Goal: Task Accomplishment & Management: Use online tool/utility

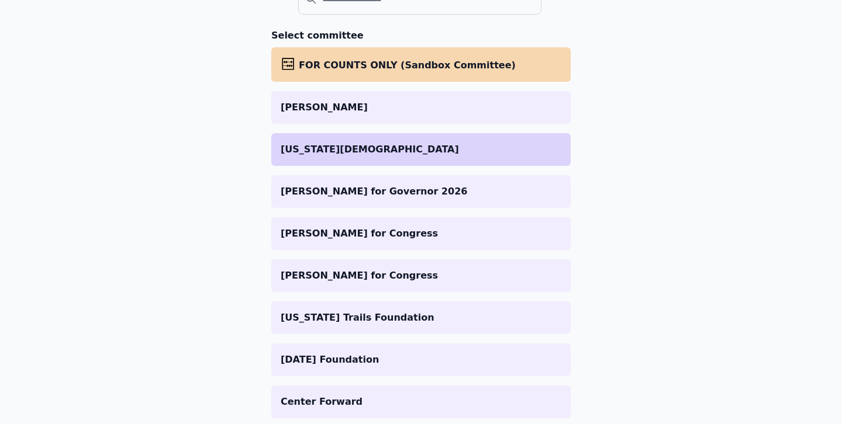
scroll to position [53, 0]
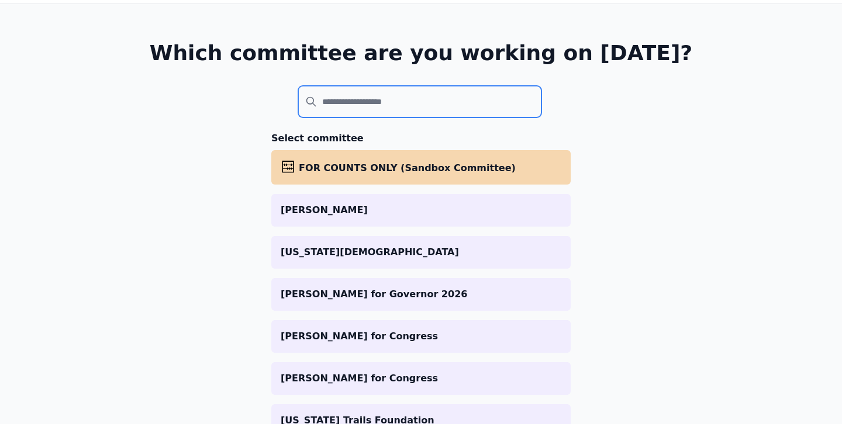
click at [380, 103] on input "search" at bounding box center [419, 102] width 243 height 32
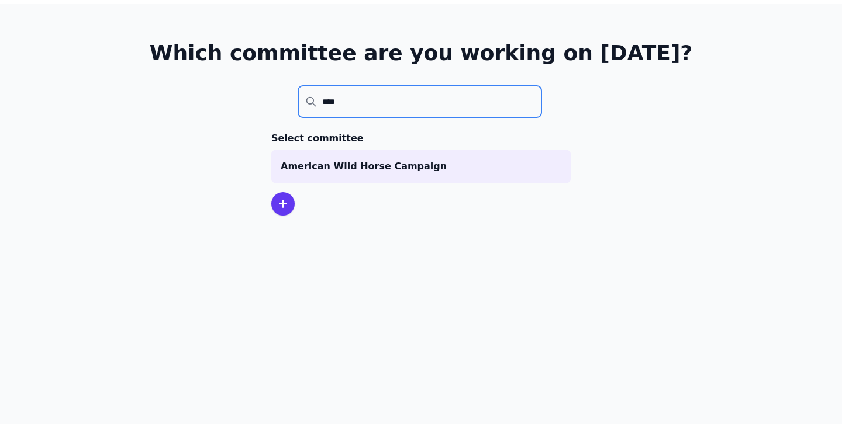
type input "****"
click at [282, 203] on icon at bounding box center [282, 204] width 7 height 7
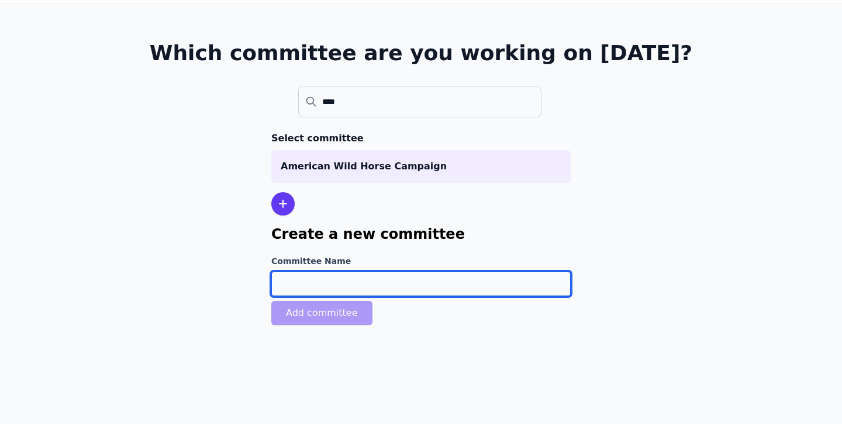
click at [333, 281] on input "Committee Name" at bounding box center [420, 284] width 299 height 25
paste input "Nevadans for [PERSON_NAME]"
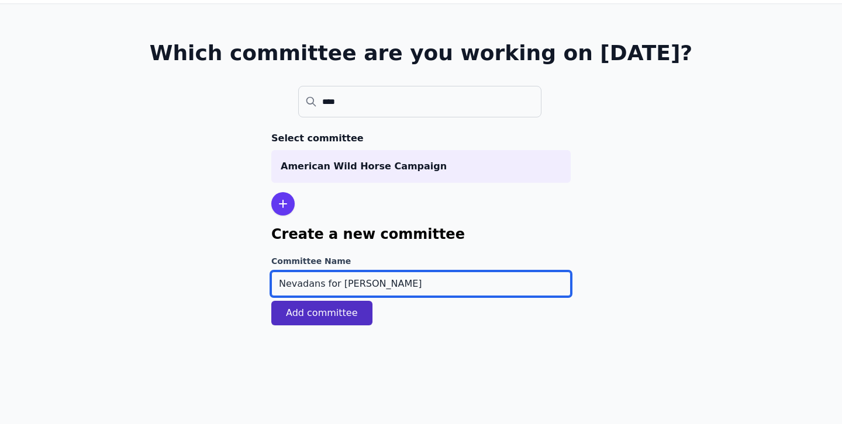
type input "Nevadans for [PERSON_NAME]"
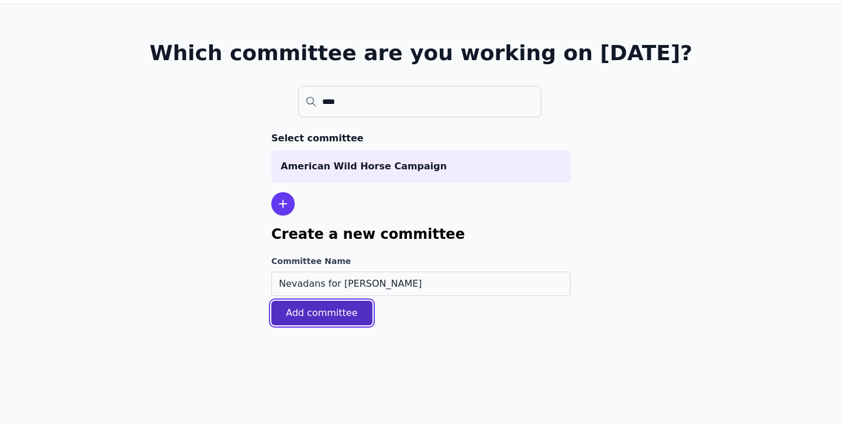
click at [337, 321] on button "Add committee" at bounding box center [321, 313] width 101 height 25
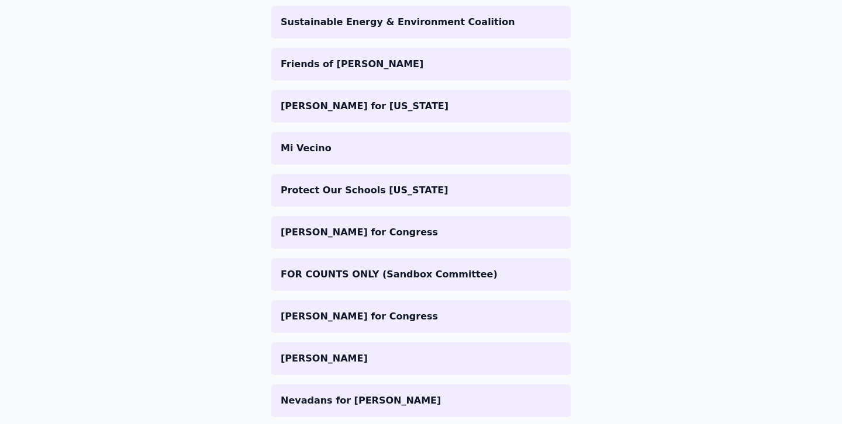
scroll to position [1184, 0]
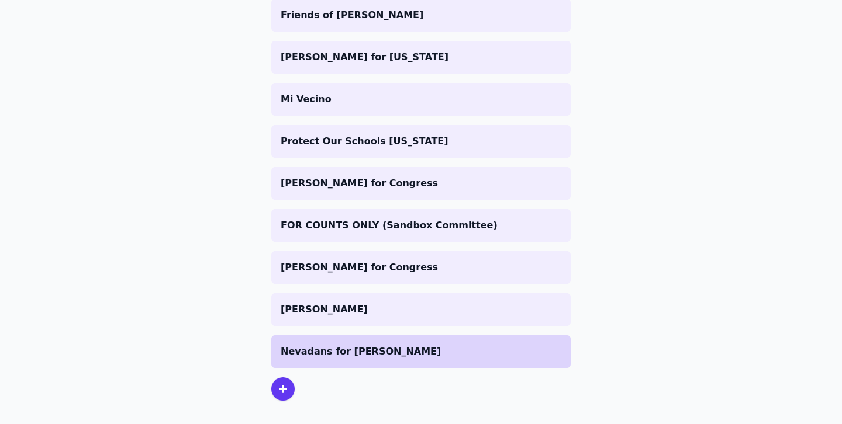
click at [363, 345] on p "Nevadans for [PERSON_NAME]" at bounding box center [421, 352] width 281 height 14
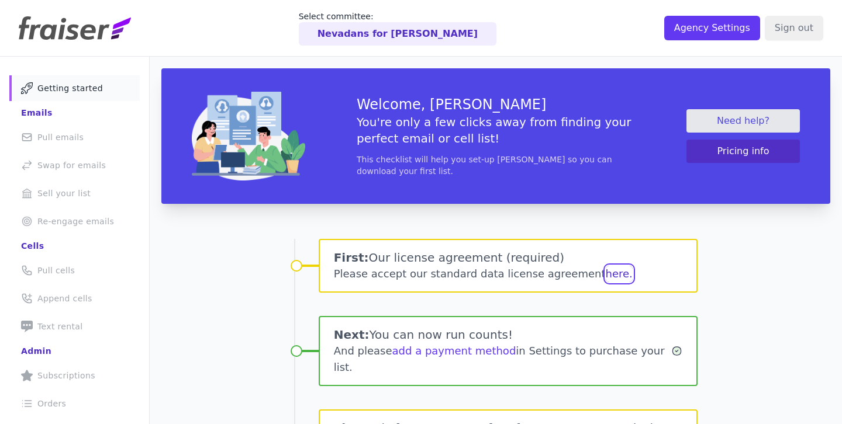
click at [606, 271] on button "here." at bounding box center [619, 274] width 27 height 16
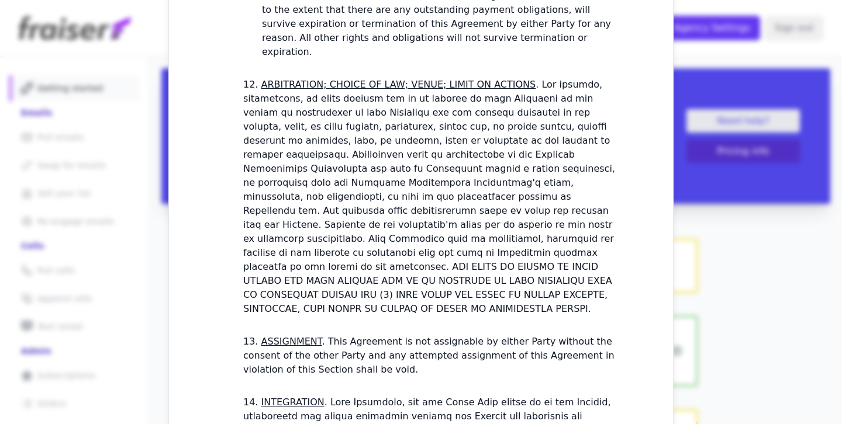
scroll to position [3445, 0]
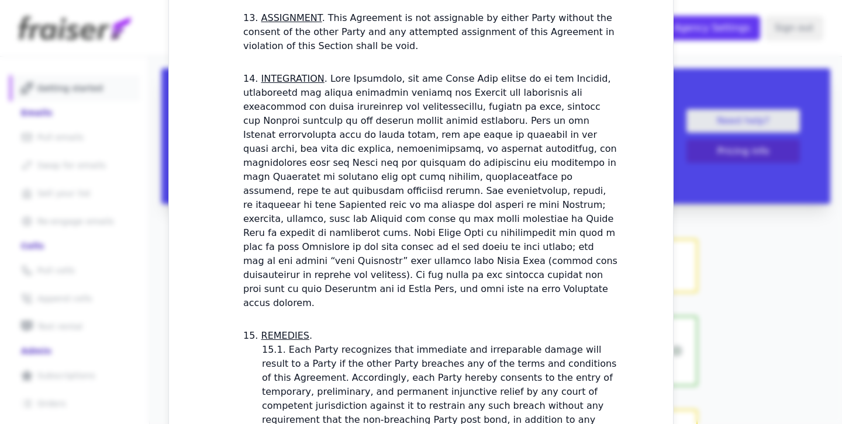
checkbox input "true"
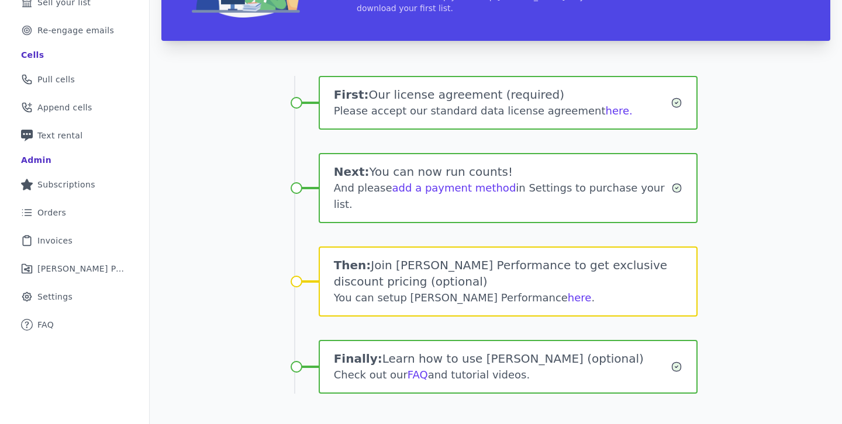
scroll to position [191, 0]
click at [568, 292] on link "here" at bounding box center [580, 298] width 24 height 12
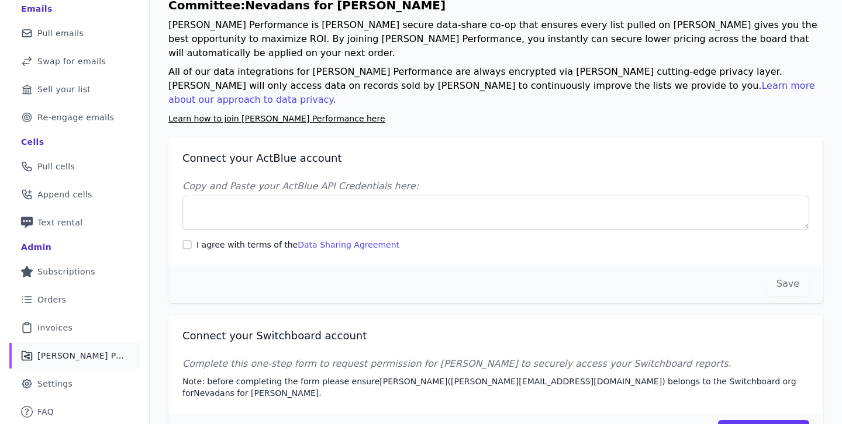
scroll to position [106, 0]
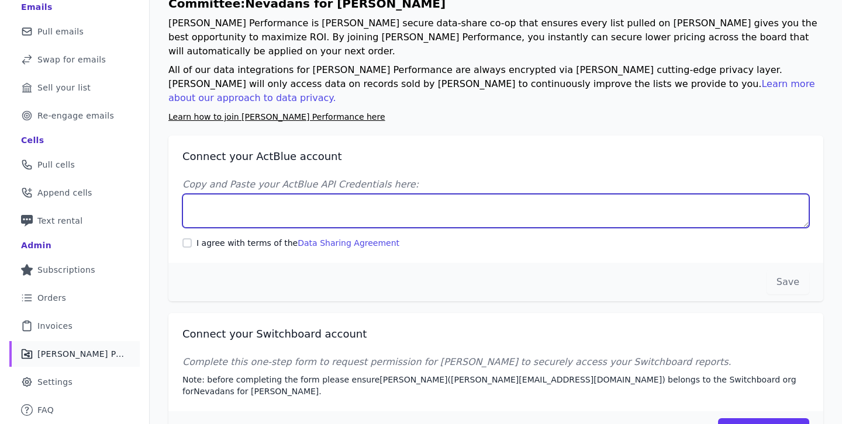
click at [283, 194] on textarea "Copy and Paste your ActBlue API Credentials here:" at bounding box center [495, 211] width 627 height 34
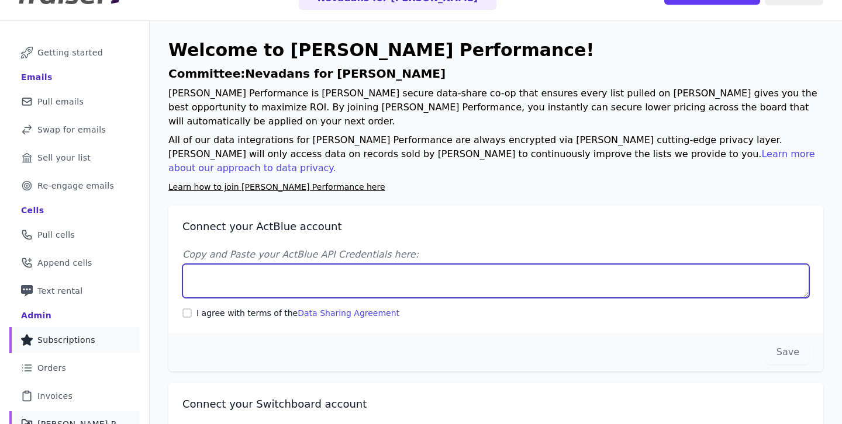
scroll to position [0, 0]
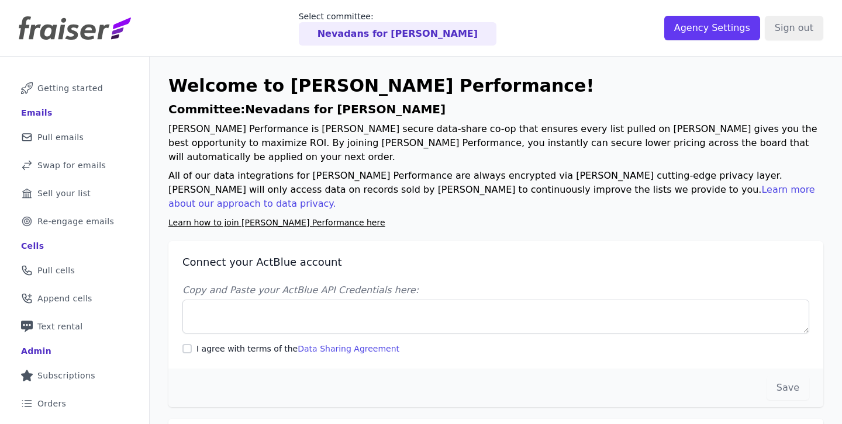
click at [460, 132] on p "[PERSON_NAME] Performance is [PERSON_NAME] secure data-share co-op that ensures…" at bounding box center [495, 143] width 655 height 42
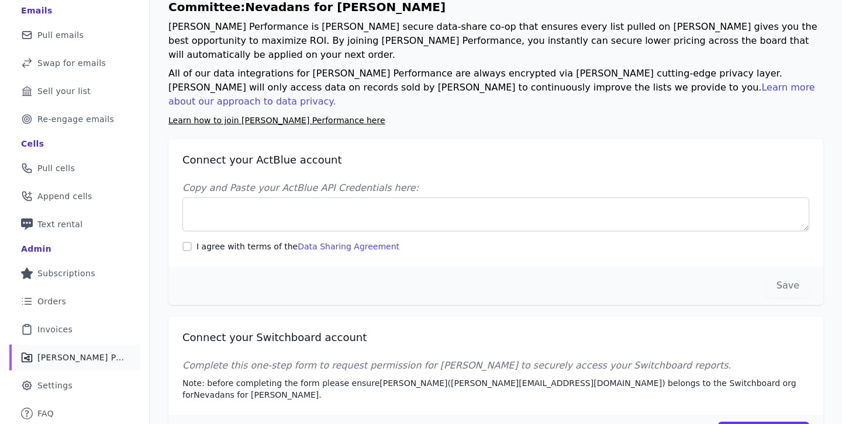
scroll to position [102, 0]
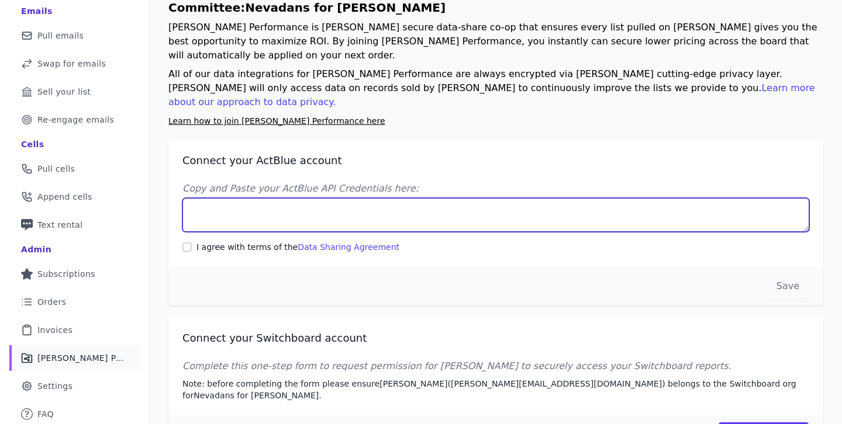
click at [397, 198] on textarea "Copy and Paste your ActBlue API Credentials here:" at bounding box center [495, 215] width 627 height 34
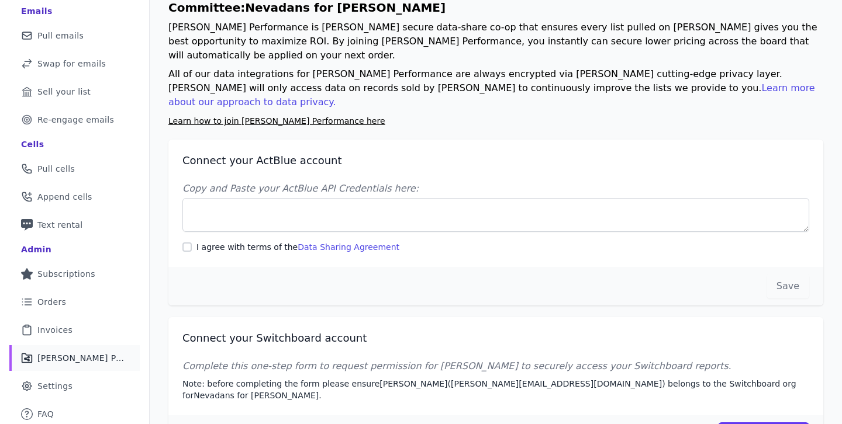
click at [372, 114] on p "Learn how to join [PERSON_NAME] Performance here" at bounding box center [495, 121] width 655 height 14
click at [188, 243] on input "I agree with terms of the Data Sharing Agreement" at bounding box center [186, 247] width 9 height 9
checkbox input "true"
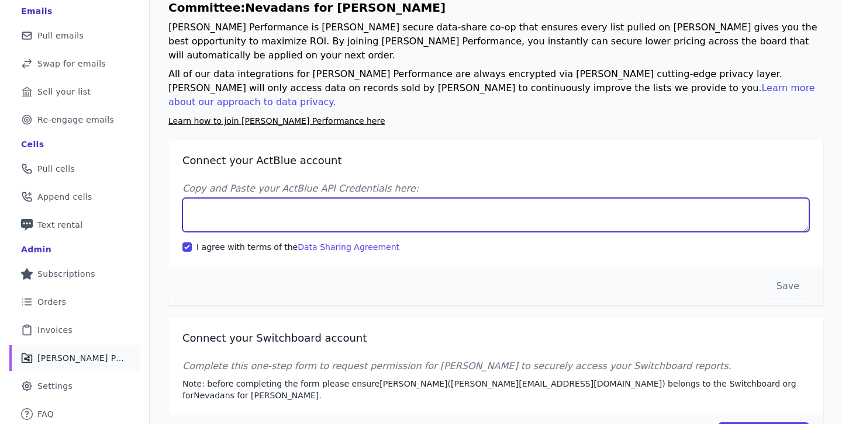
click at [289, 198] on textarea "Copy and Paste your ActBlue API Credentials here:" at bounding box center [495, 215] width 627 height 34
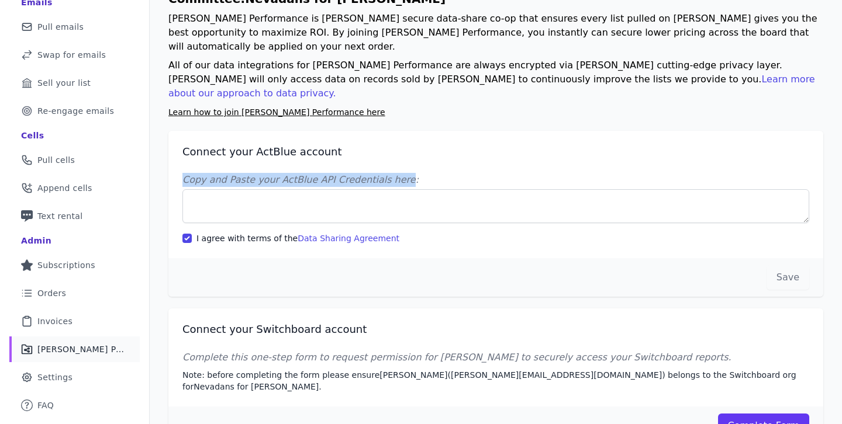
drag, startPoint x: 392, startPoint y: 153, endPoint x: 174, endPoint y: 144, distance: 217.6
click at [174, 144] on div "Connect your ActBlue account Copy and Paste your ActBlue API Credentials here: …" at bounding box center [495, 194] width 655 height 127
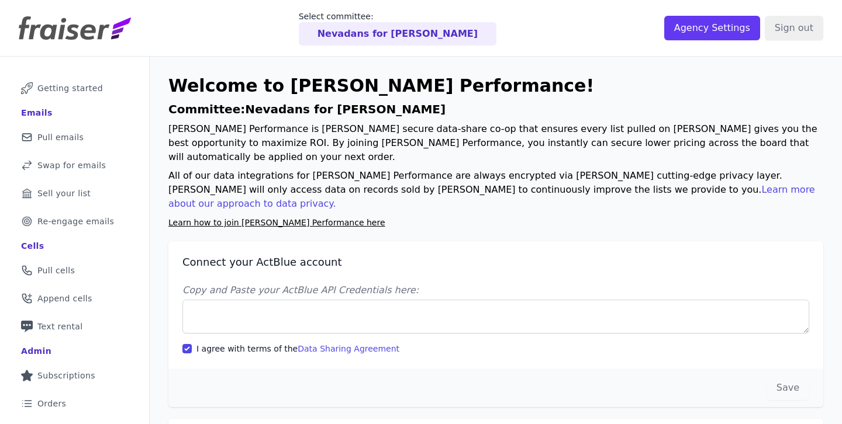
click at [454, 102] on h1 "Committee: Nevadans for [PERSON_NAME]" at bounding box center [495, 109] width 655 height 16
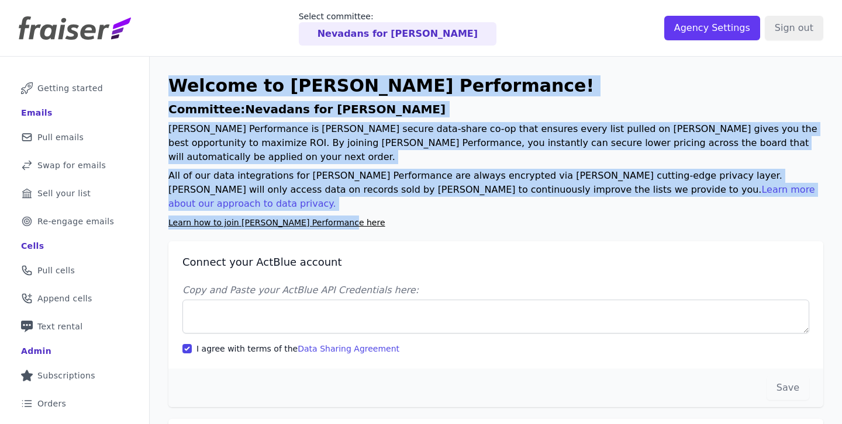
drag, startPoint x: 163, startPoint y: 82, endPoint x: 375, endPoint y: 195, distance: 241.1
click at [375, 195] on div "Welcome to [PERSON_NAME] Performance! Committee: Nevadans for [PERSON_NAME] [PE…" at bounding box center [496, 316] width 692 height 518
click at [375, 216] on p "Learn how to join [PERSON_NAME] Performance here" at bounding box center [495, 223] width 655 height 14
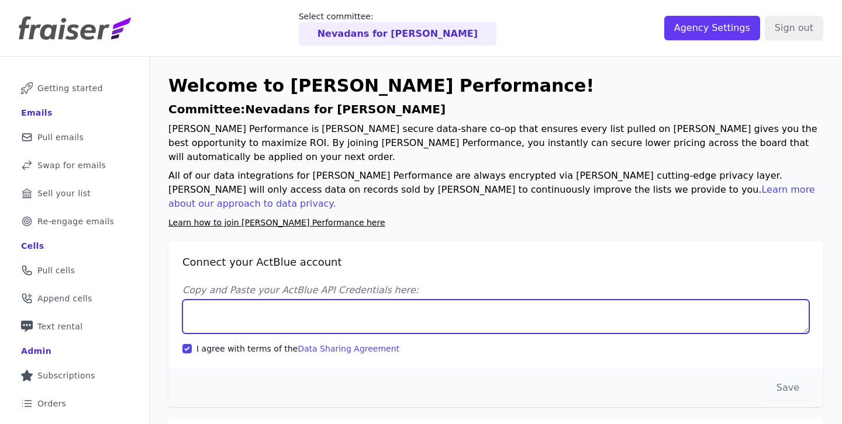
click at [371, 300] on textarea "Copy and Paste your ActBlue API Credentials here:" at bounding box center [495, 317] width 627 height 34
paste textarea "Client UUID: bf47ccea-cfa7-4a6d-a289-1215bc05ac1d Client Secret: 4Ndw+eDcaspu4x…"
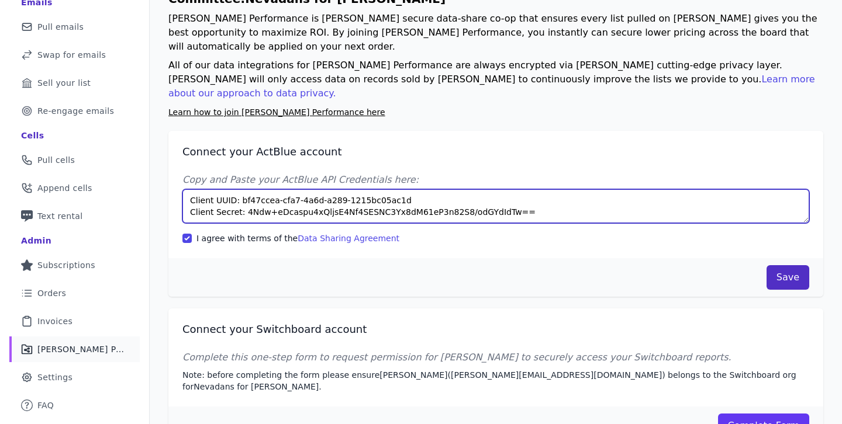
scroll to position [110, 0]
type textarea "Client UUID: bf47ccea-cfa7-4a6d-a289-1215bc05ac1d Client Secret: 4Ndw+eDcaspu4x…"
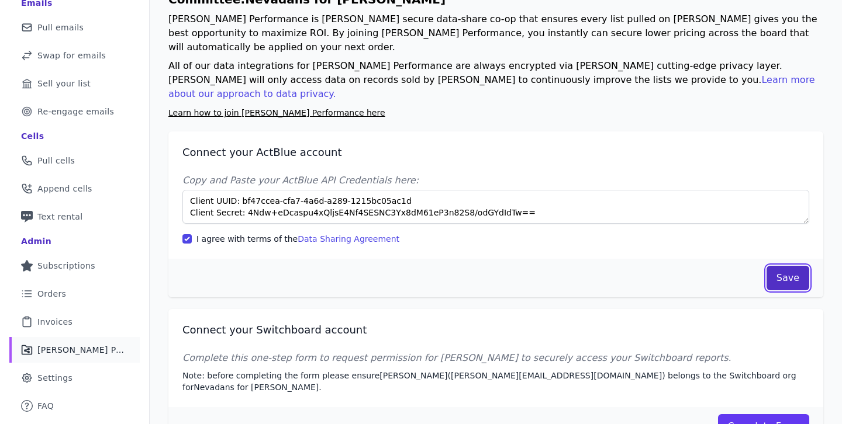
click at [790, 266] on button "Save" at bounding box center [787, 278] width 43 height 25
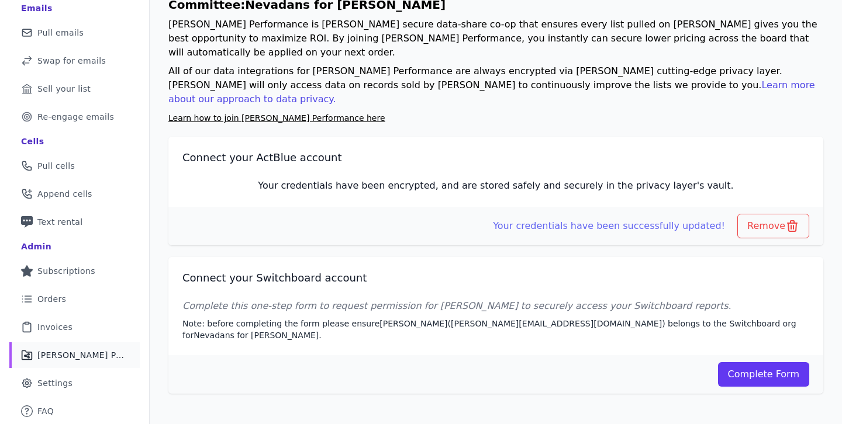
scroll to position [0, 0]
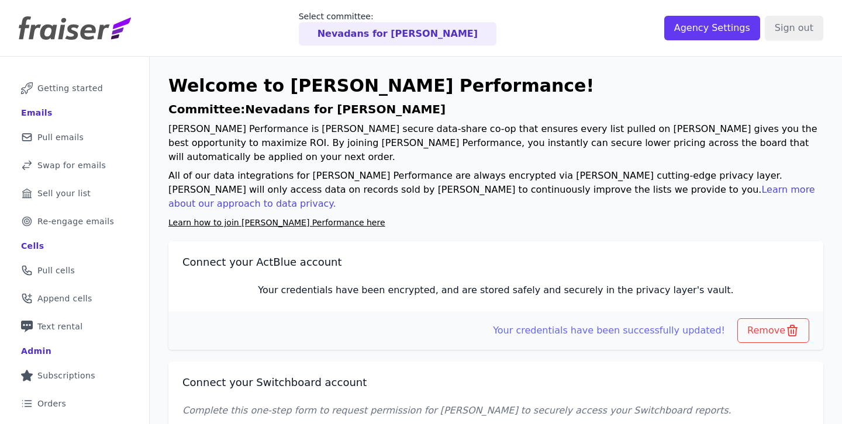
click at [261, 43] on div "Select committee: Nevadans for Steven Horsford" at bounding box center [397, 28] width 533 height 35
